Goal: Complete application form: Complete application form

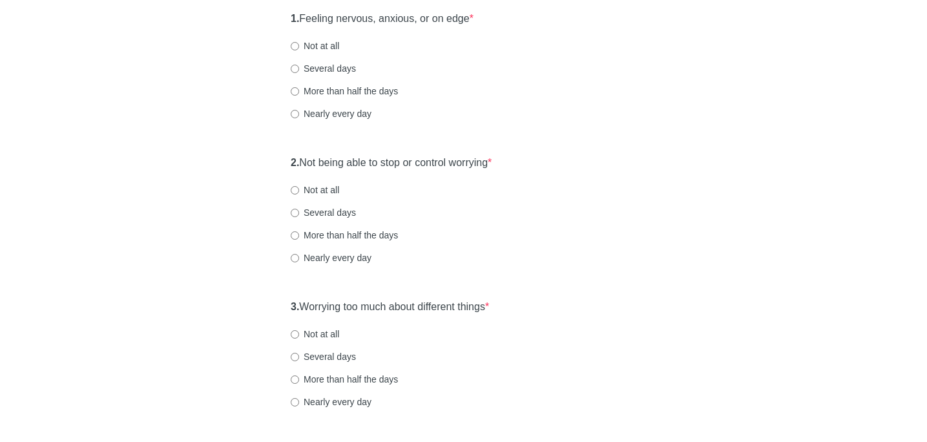
scroll to position [156, 0]
click at [295, 67] on input "Several days" at bounding box center [295, 68] width 8 height 8
radio input "true"
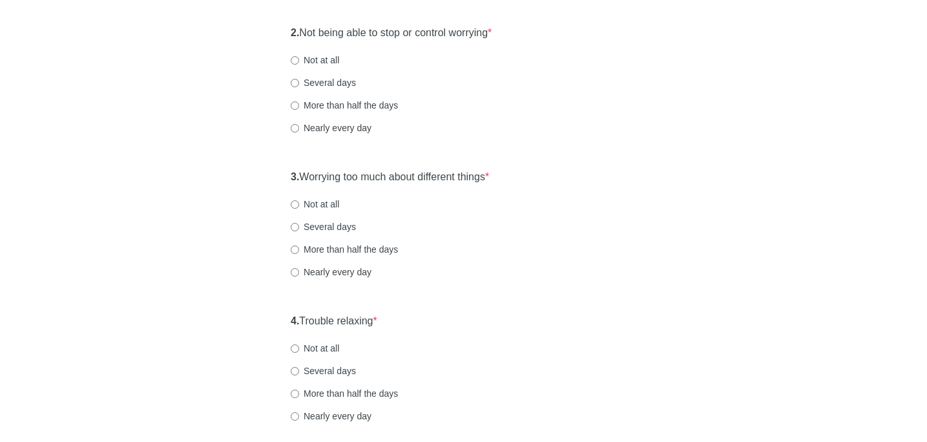
scroll to position [288, 0]
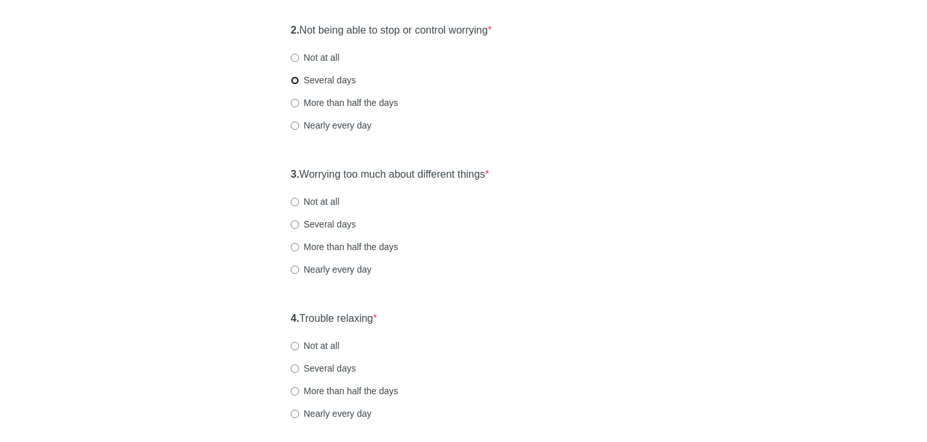
click at [296, 80] on input "Several days" at bounding box center [295, 80] width 8 height 8
radio input "true"
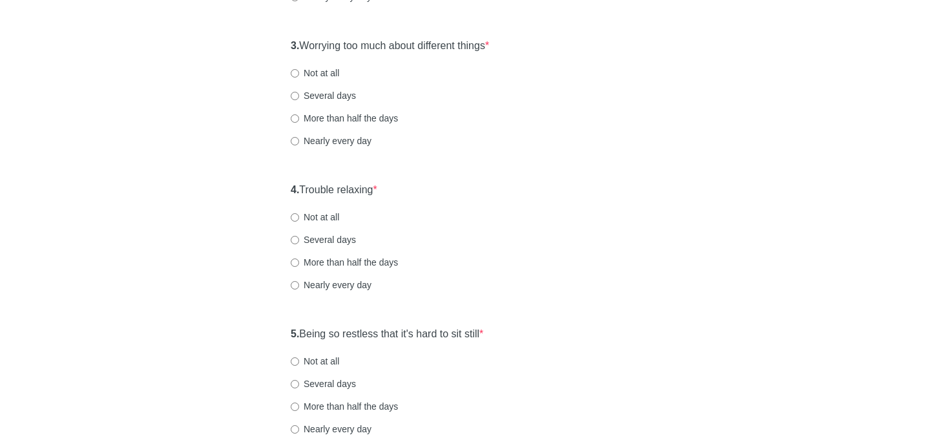
scroll to position [422, 0]
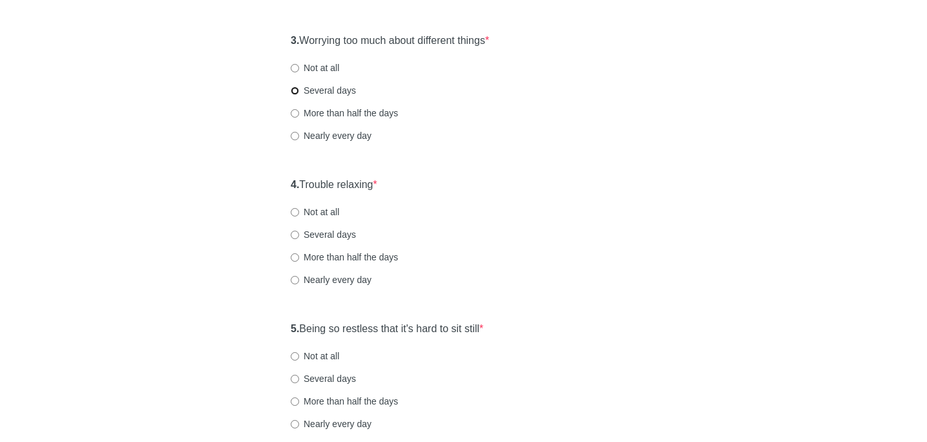
click at [297, 89] on input "Several days" at bounding box center [295, 91] width 8 height 8
radio input "true"
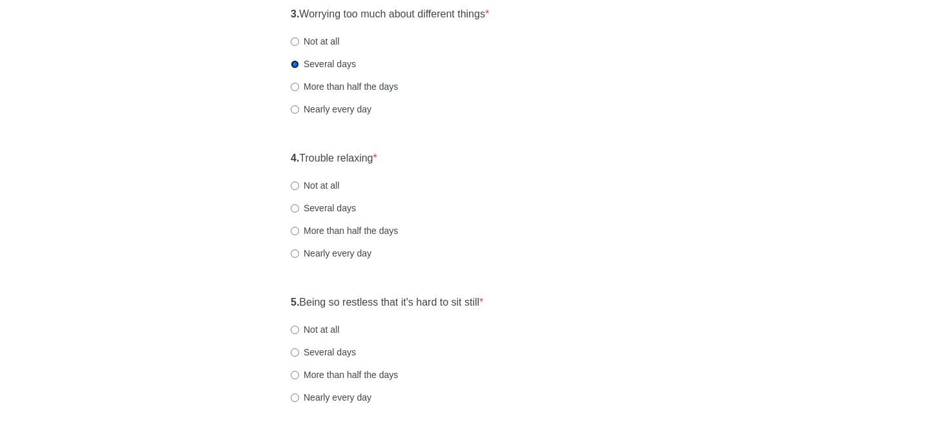
scroll to position [487, 0]
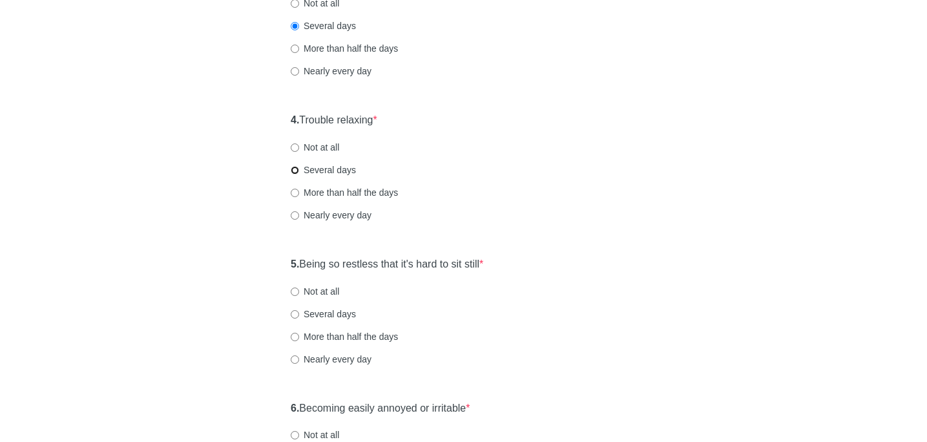
click at [296, 170] on input "Several days" at bounding box center [295, 170] width 8 height 8
radio input "true"
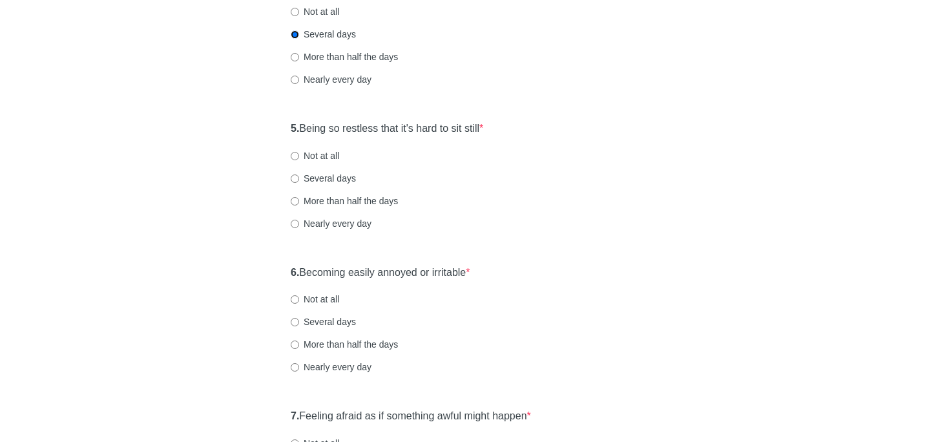
scroll to position [634, 0]
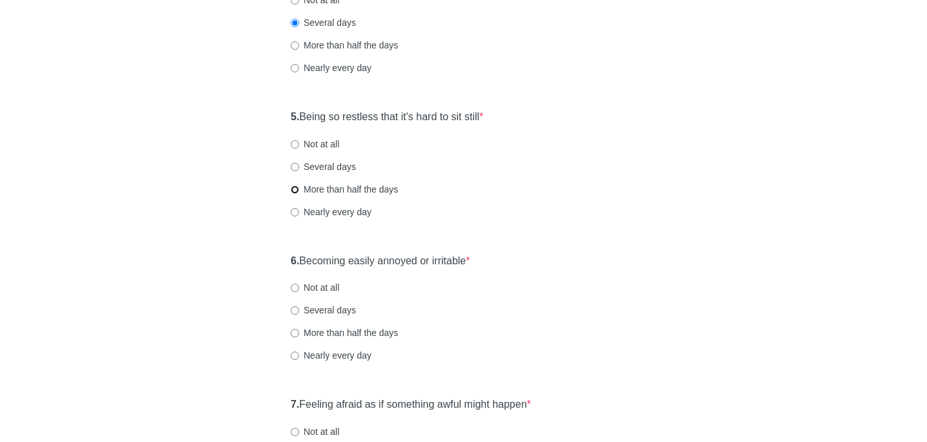
click at [292, 188] on input "More than half the days" at bounding box center [295, 189] width 8 height 8
radio input "true"
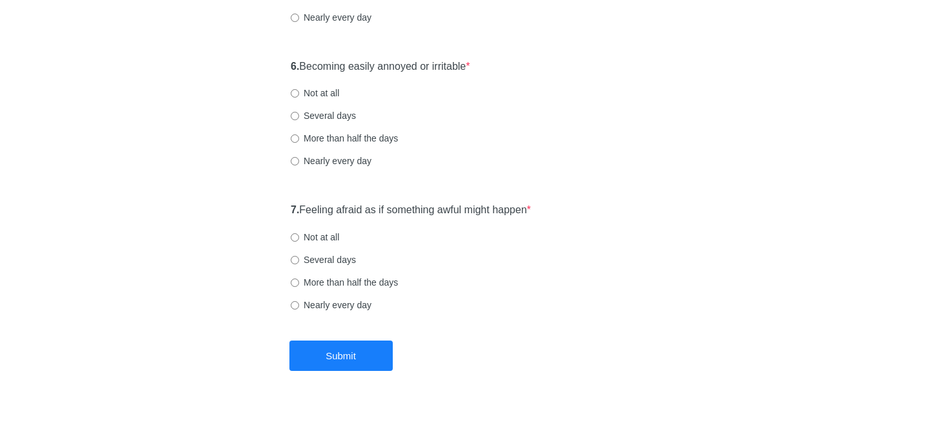
scroll to position [834, 0]
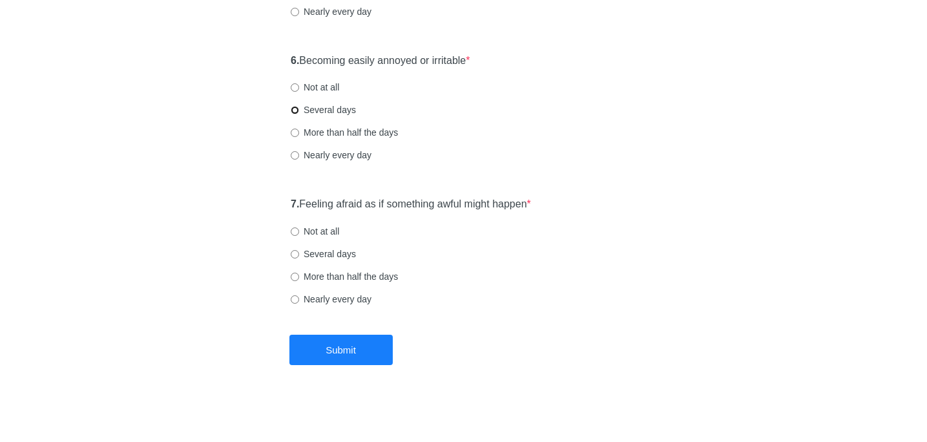
click at [294, 109] on input "Several days" at bounding box center [295, 110] width 8 height 8
radio input "true"
click at [297, 229] on input "Not at all" at bounding box center [295, 230] width 8 height 8
radio input "true"
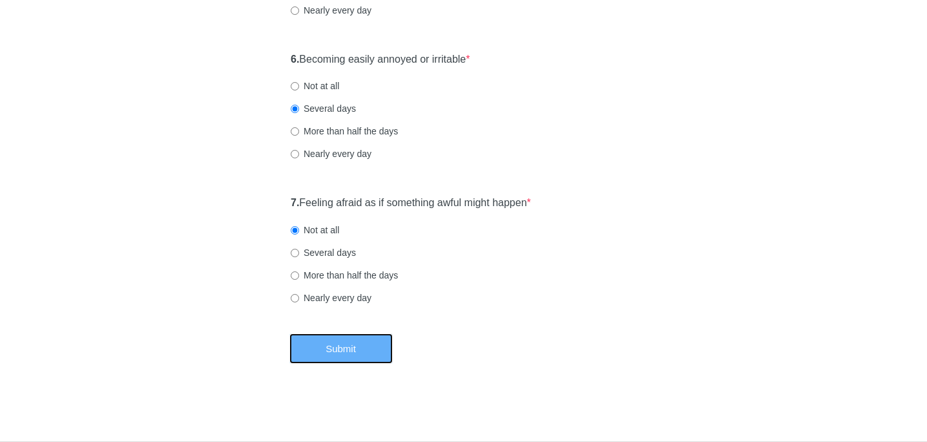
click at [337, 338] on button "Submit" at bounding box center [341, 348] width 103 height 30
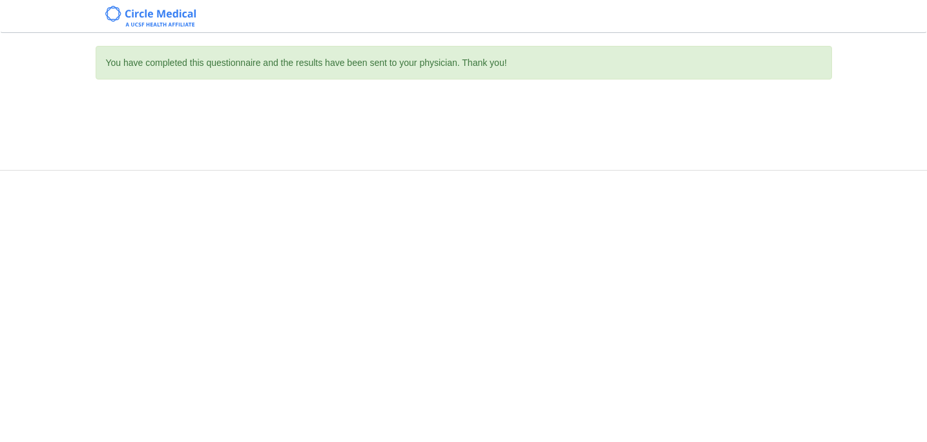
scroll to position [0, 0]
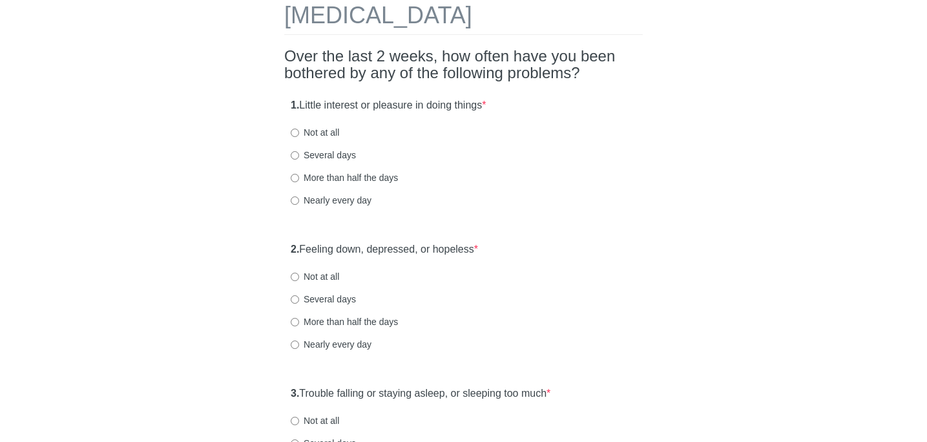
scroll to position [85, 0]
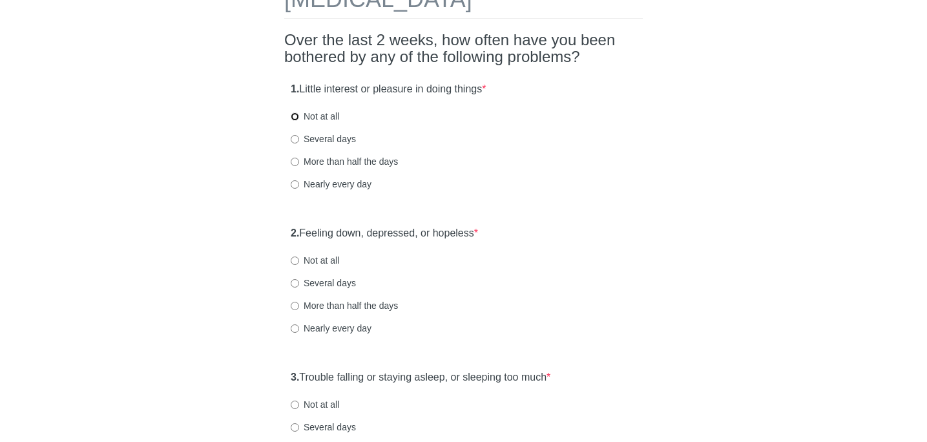
click at [295, 116] on input "Not at all" at bounding box center [295, 116] width 8 height 8
radio input "true"
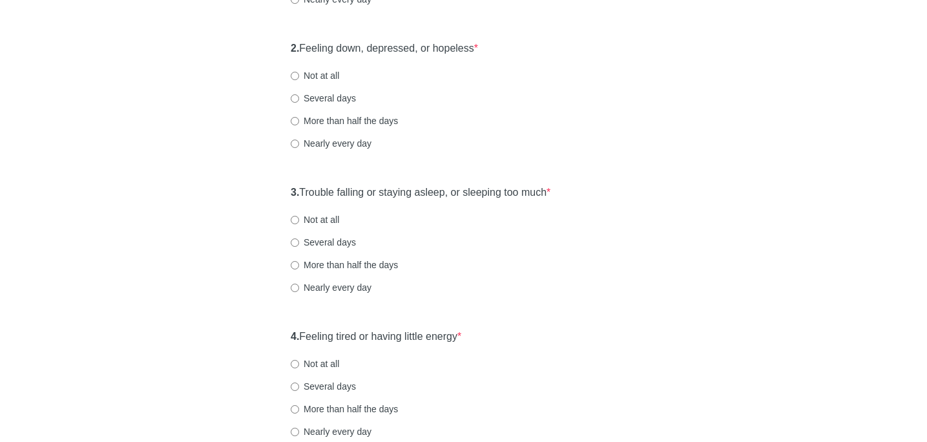
scroll to position [273, 0]
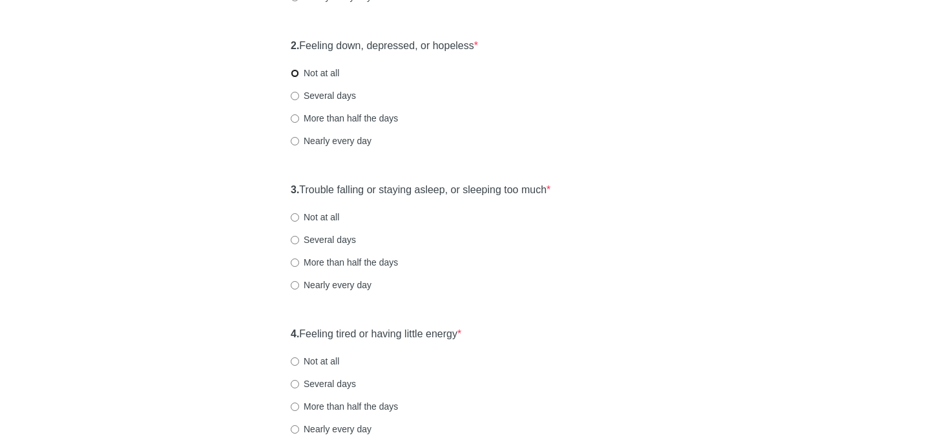
click at [291, 72] on input "Not at all" at bounding box center [295, 73] width 8 height 8
radio input "true"
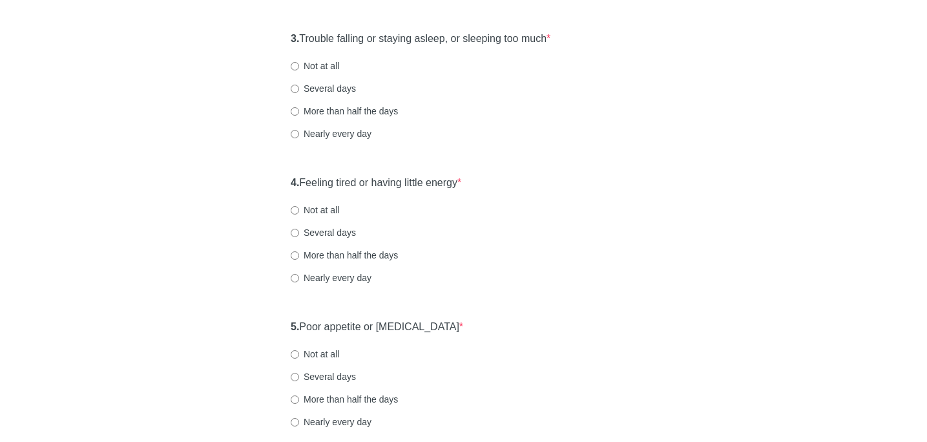
scroll to position [426, 0]
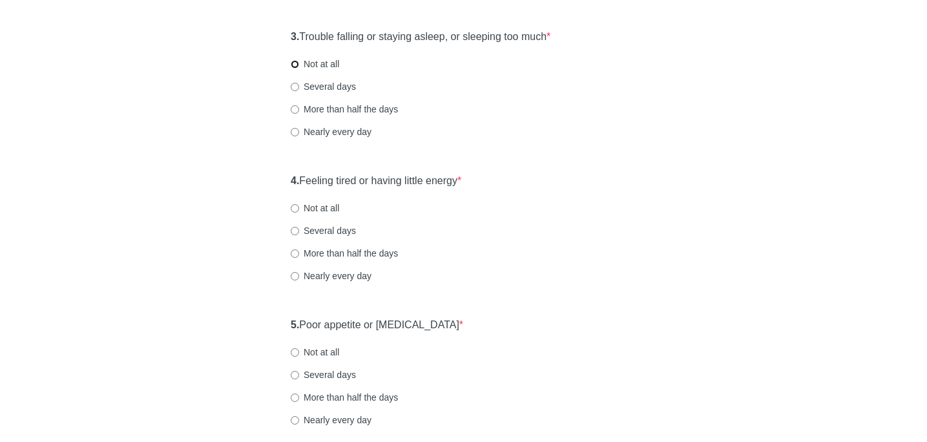
click at [295, 63] on input "Not at all" at bounding box center [295, 64] width 8 height 8
radio input "true"
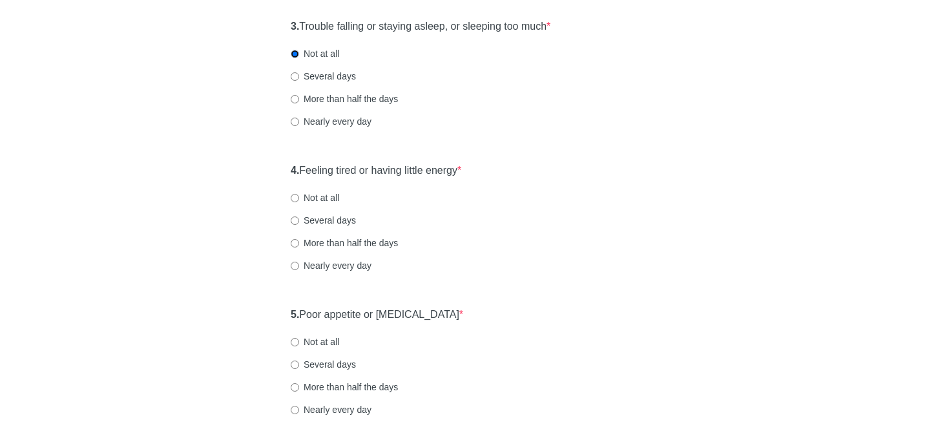
scroll to position [438, 0]
click at [296, 74] on input "Several days" at bounding box center [295, 75] width 8 height 8
radio input "true"
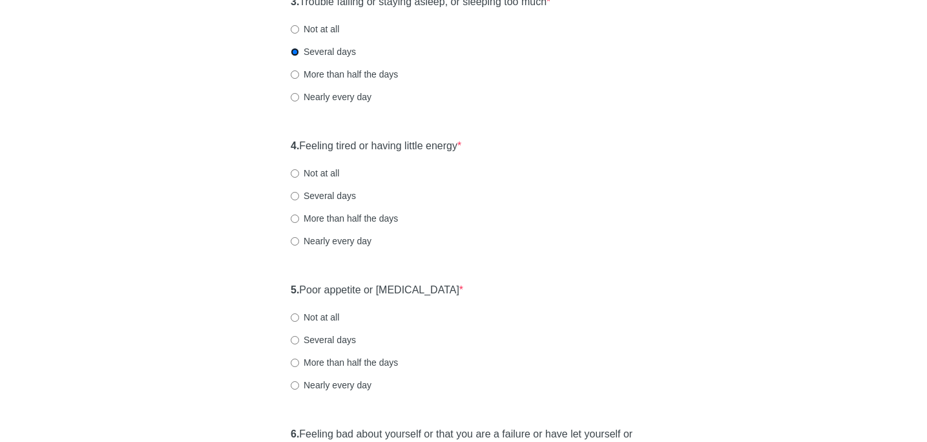
scroll to position [445, 0]
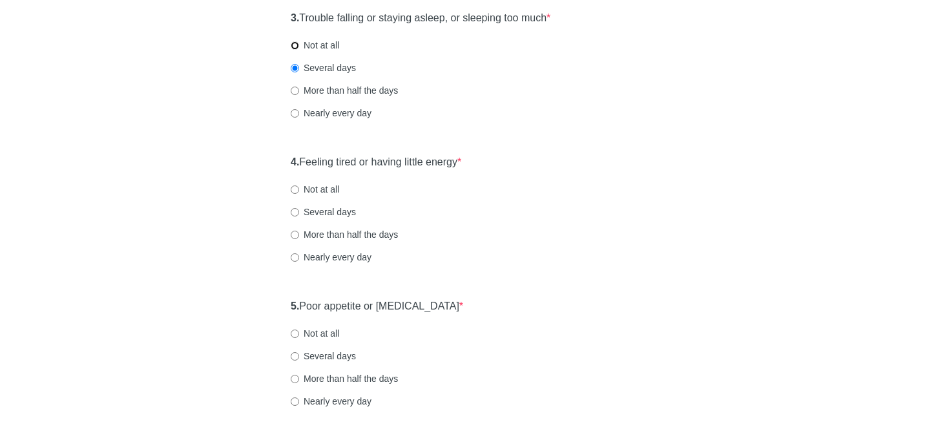
click at [295, 46] on input "Not at all" at bounding box center [295, 45] width 8 height 8
radio input "true"
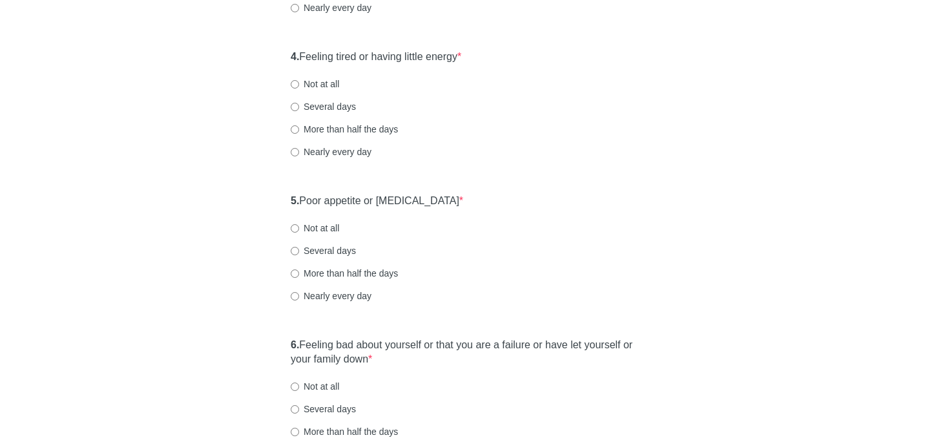
scroll to position [551, 0]
click at [293, 150] on input "Nearly every day" at bounding box center [295, 151] width 8 height 8
radio input "true"
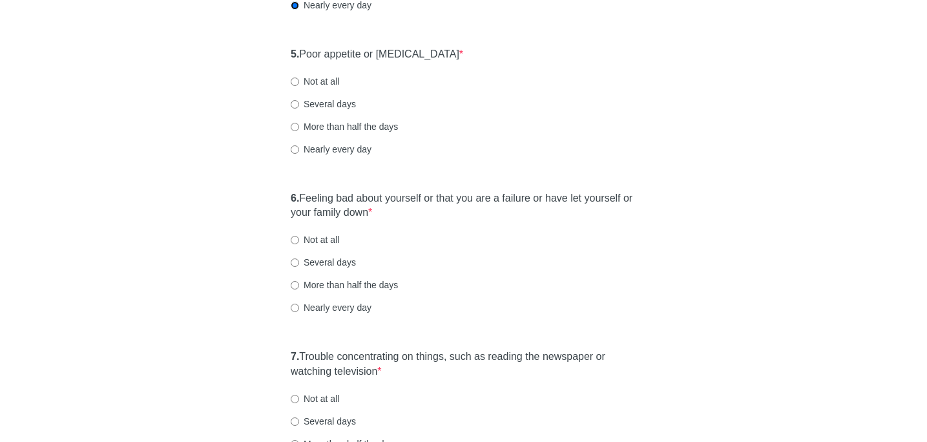
scroll to position [701, 0]
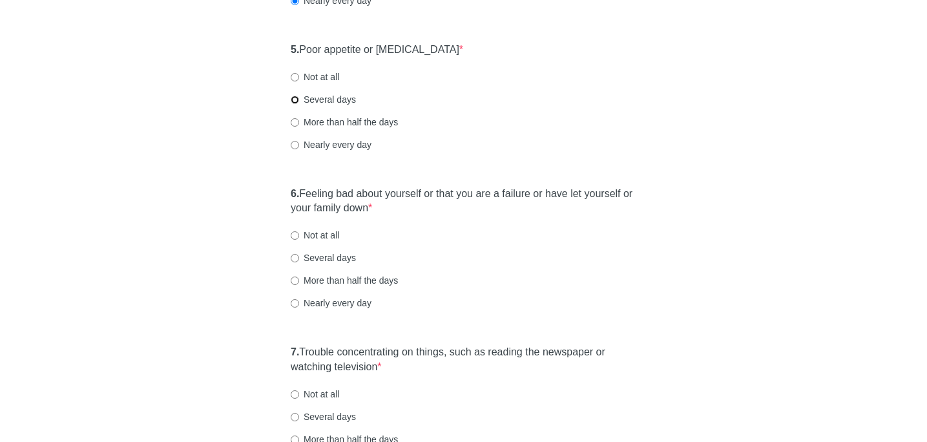
click at [296, 98] on input "Several days" at bounding box center [295, 100] width 8 height 8
radio input "true"
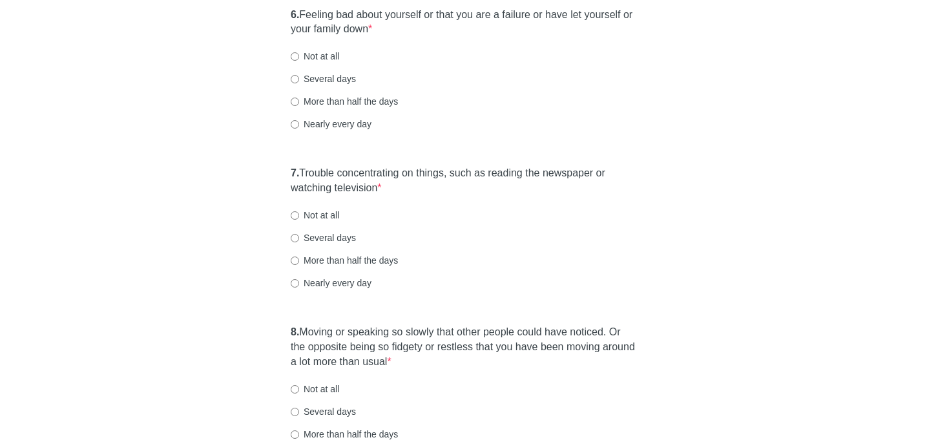
scroll to position [856, 0]
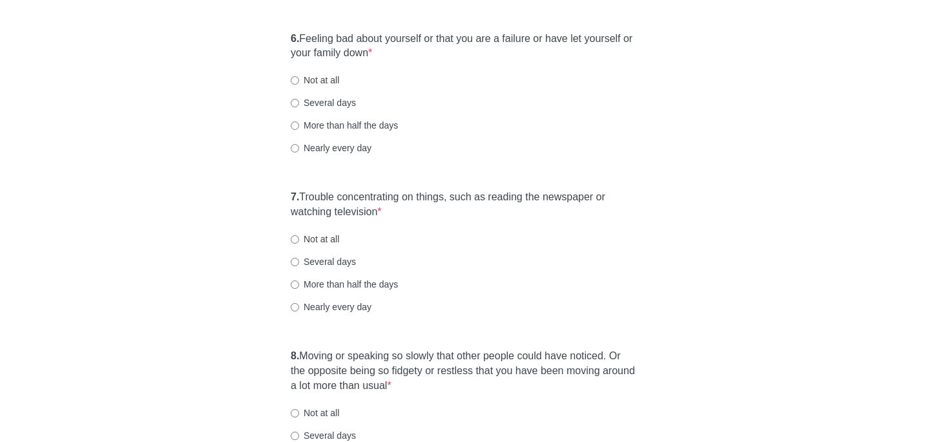
click at [290, 87] on div "6. Feeling bad about yourself or that you are a failure or have let yourself or…" at bounding box center [463, 99] width 359 height 149
click at [296, 76] on label "Not at all" at bounding box center [315, 80] width 48 height 13
click at [296, 76] on input "Not at all" at bounding box center [295, 80] width 8 height 8
radio input "true"
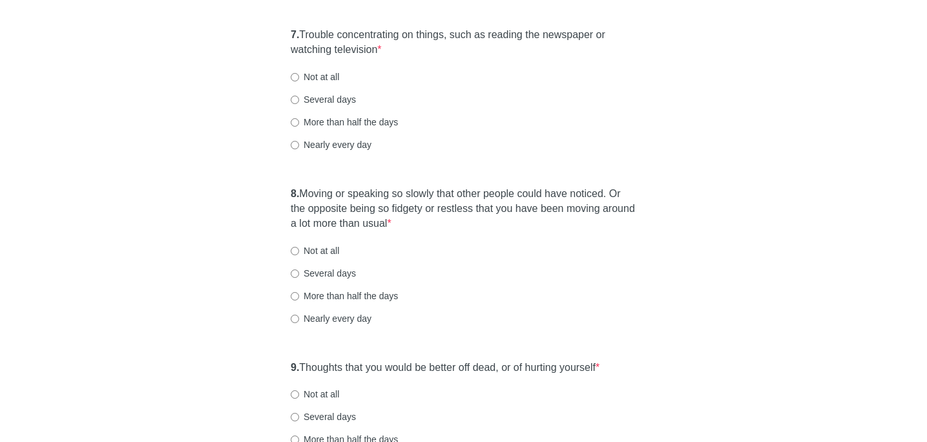
scroll to position [1022, 0]
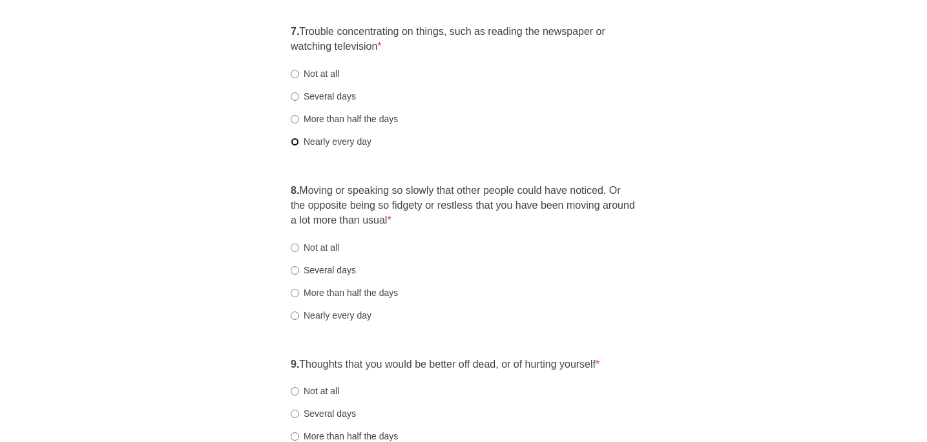
click at [295, 139] on input "Nearly every day" at bounding box center [295, 142] width 8 height 8
radio input "true"
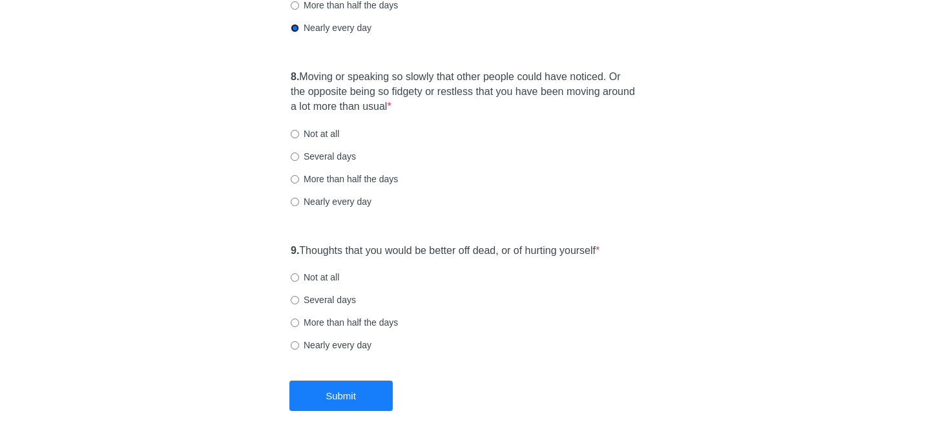
scroll to position [1151, 0]
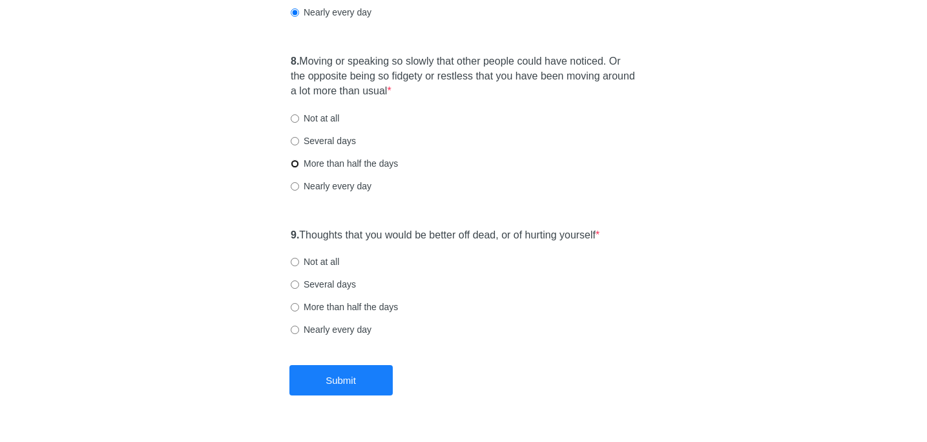
click at [295, 164] on input "More than half the days" at bounding box center [295, 164] width 8 height 8
radio input "true"
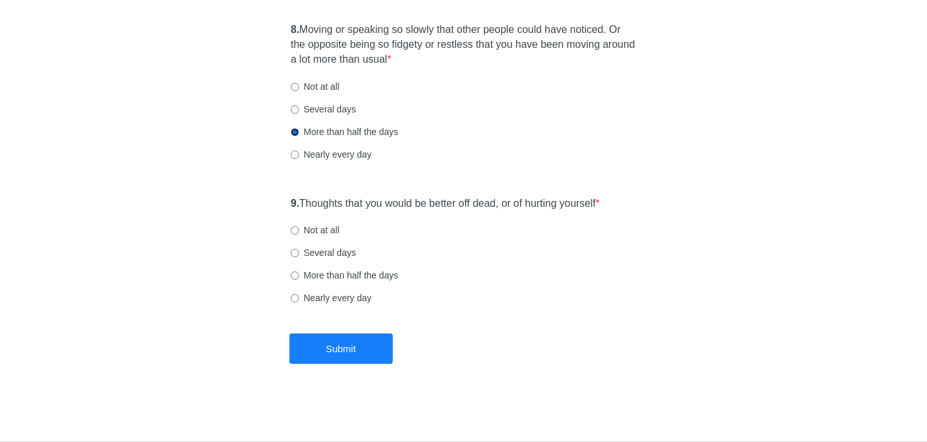
scroll to position [1183, 0]
click at [295, 229] on input "Not at all" at bounding box center [295, 230] width 8 height 8
radio input "true"
click at [355, 361] on button "Submit" at bounding box center [341, 348] width 103 height 30
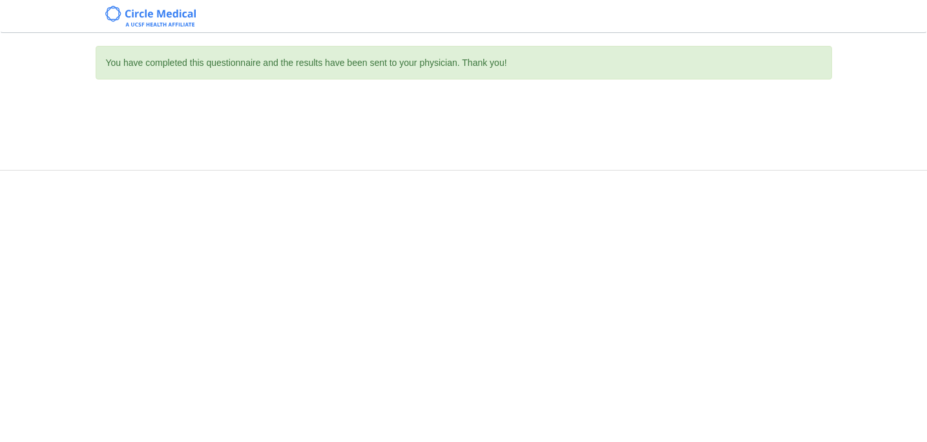
scroll to position [0, 0]
